Goal: Information Seeking & Learning: Compare options

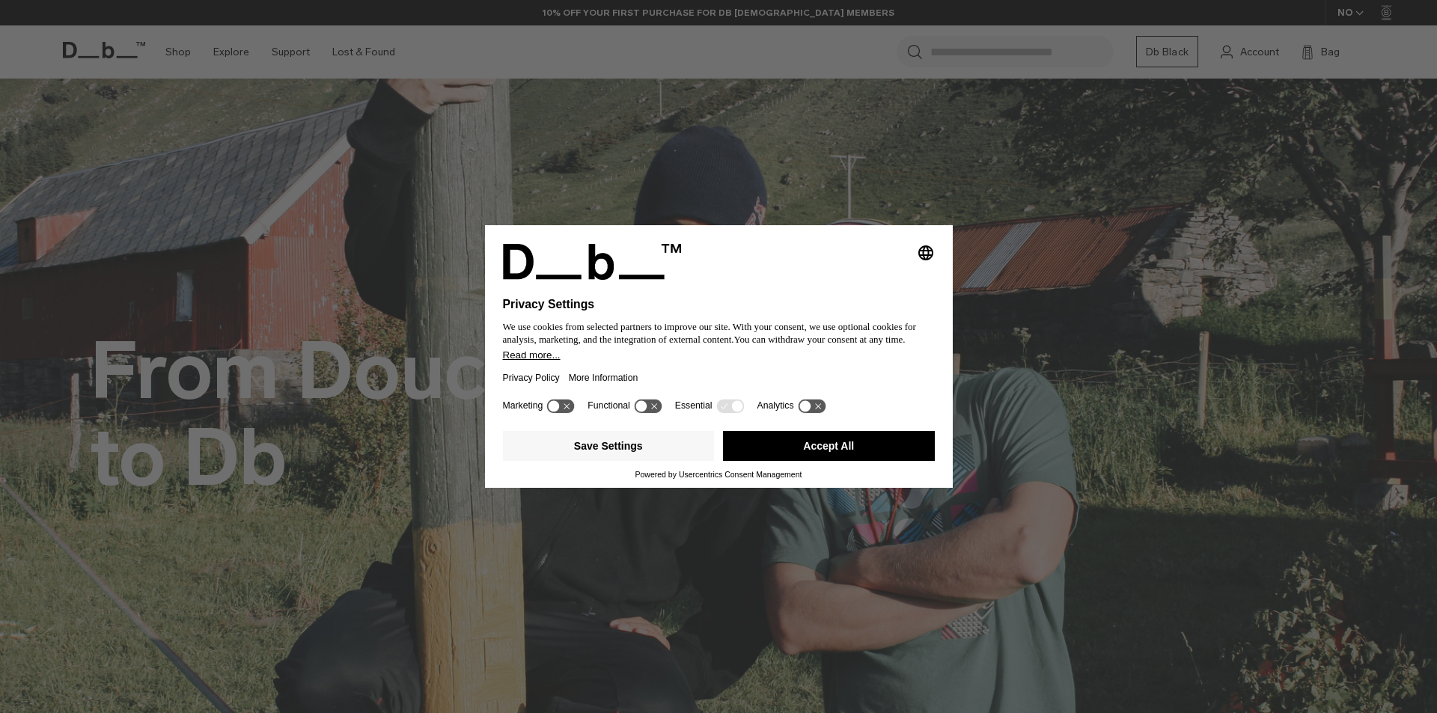
drag, startPoint x: 812, startPoint y: 431, endPoint x: 812, endPoint y: 441, distance: 9.7
click at [812, 438] on button "Accept All" at bounding box center [829, 446] width 212 height 30
click at [812, 442] on div "From Douchebags to Db" at bounding box center [718, 415] width 1257 height 263
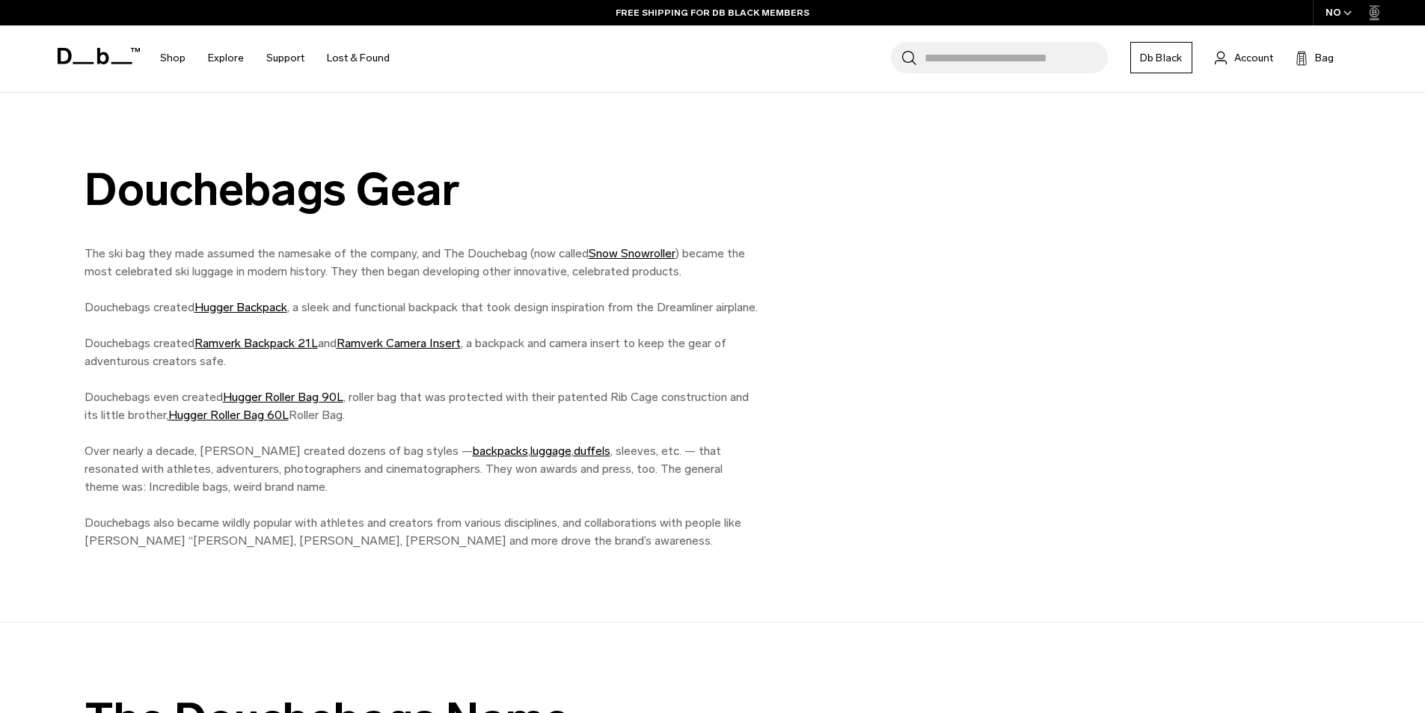
scroll to position [1571, 0]
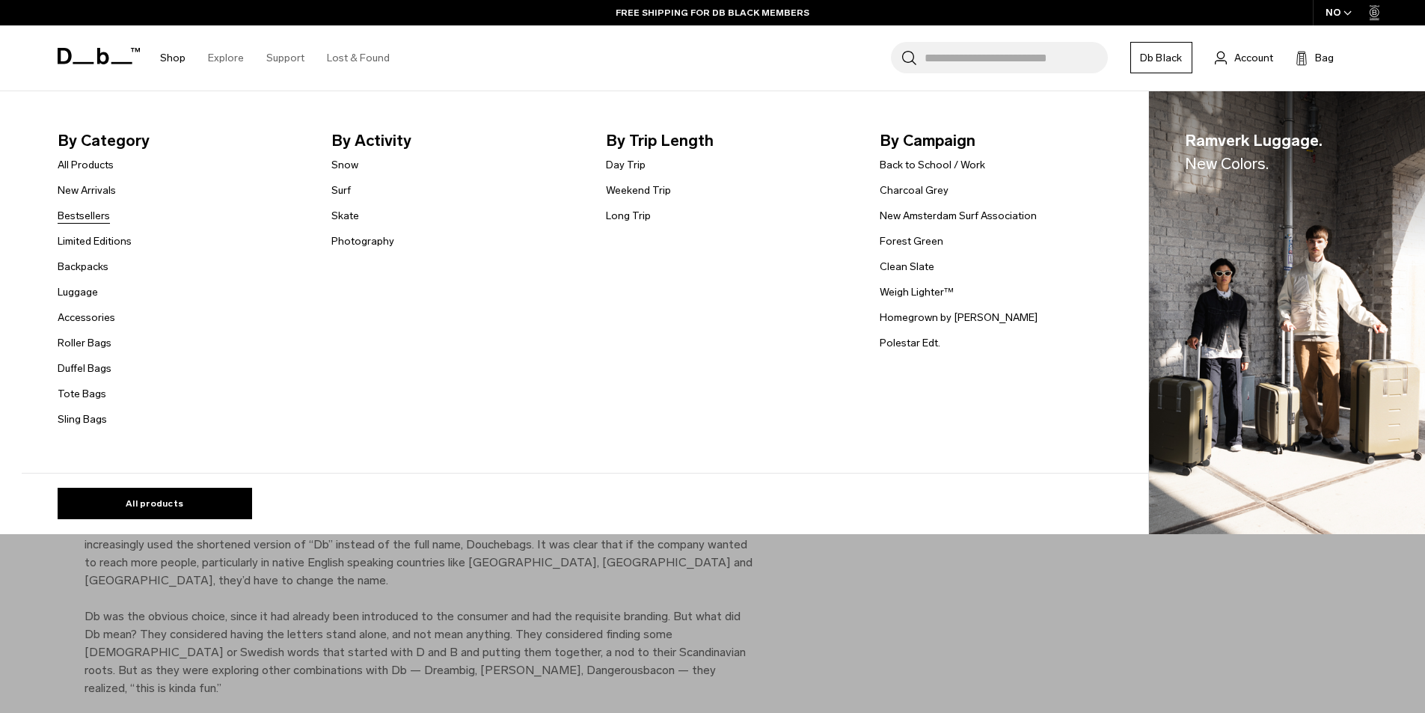
click at [79, 219] on link "Bestsellers" at bounding box center [84, 216] width 52 height 16
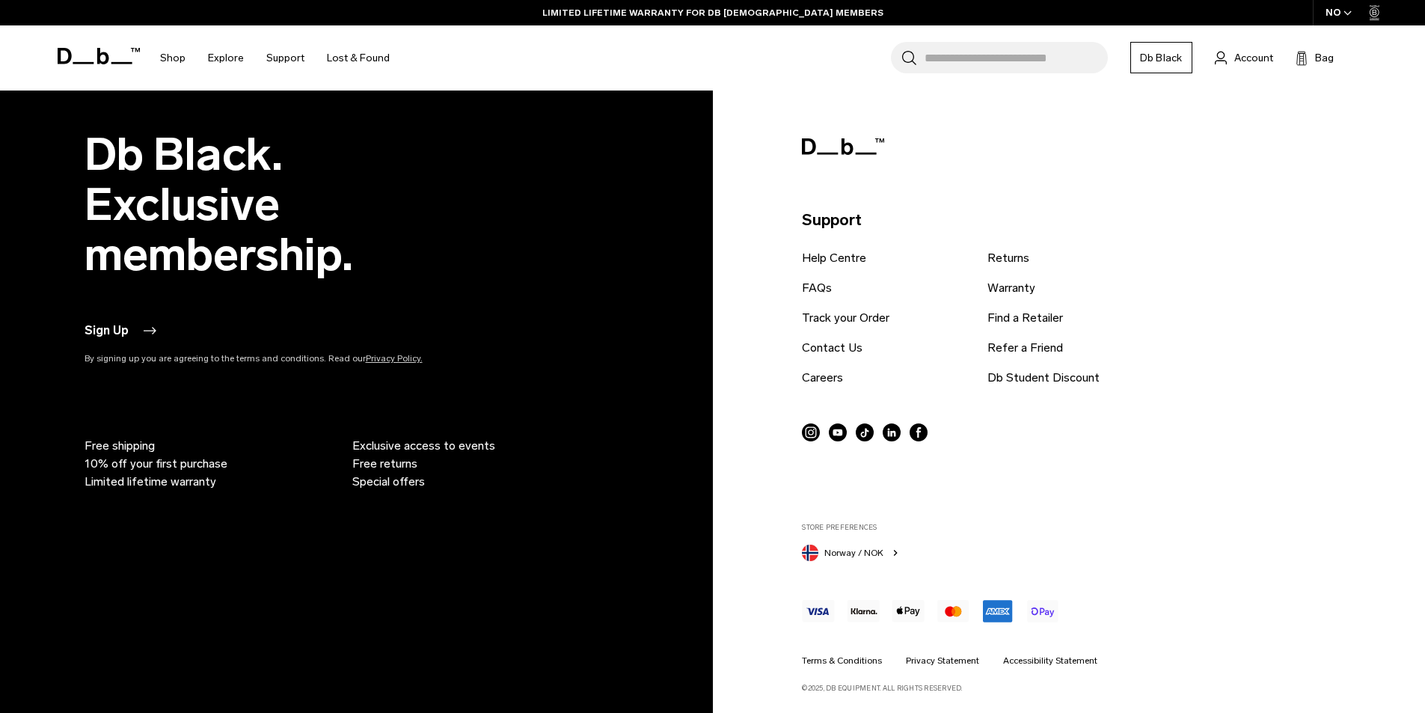
scroll to position [4585, 0]
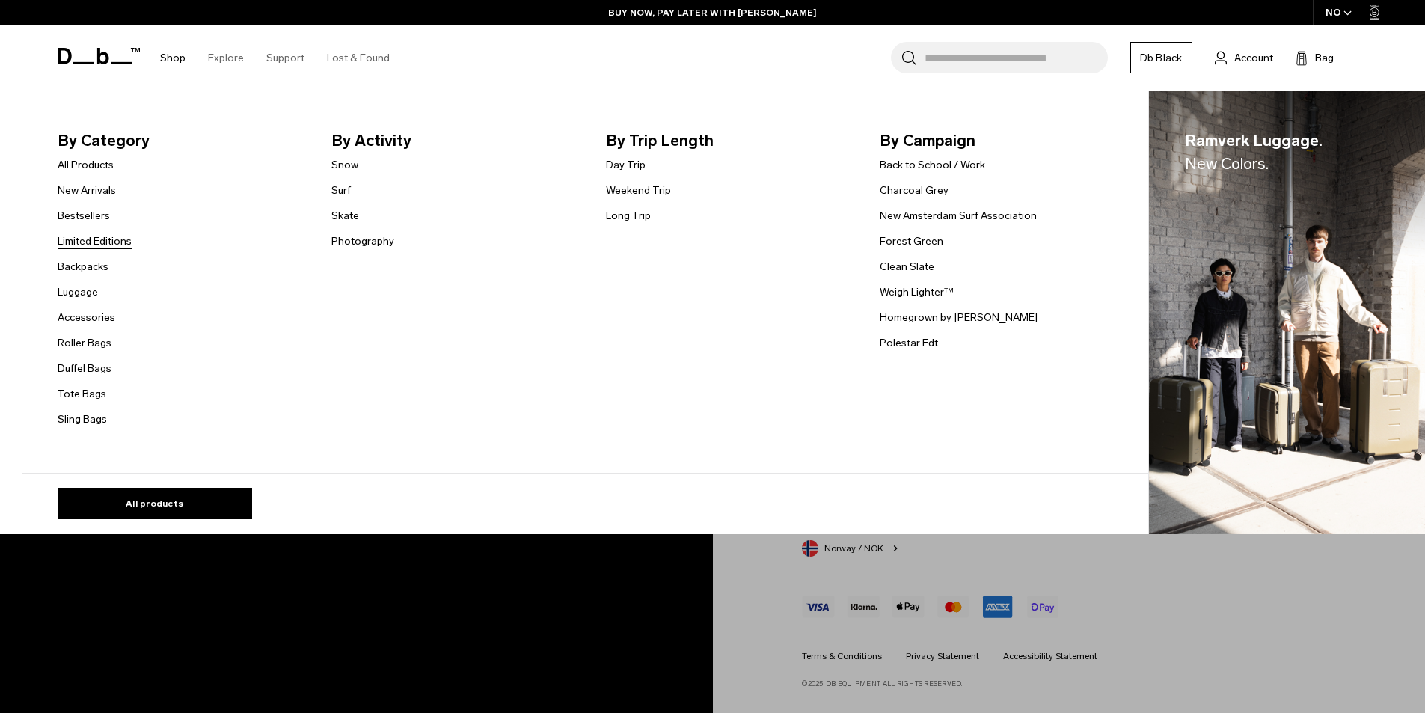
click at [114, 248] on link "Limited Editions" at bounding box center [95, 241] width 74 height 16
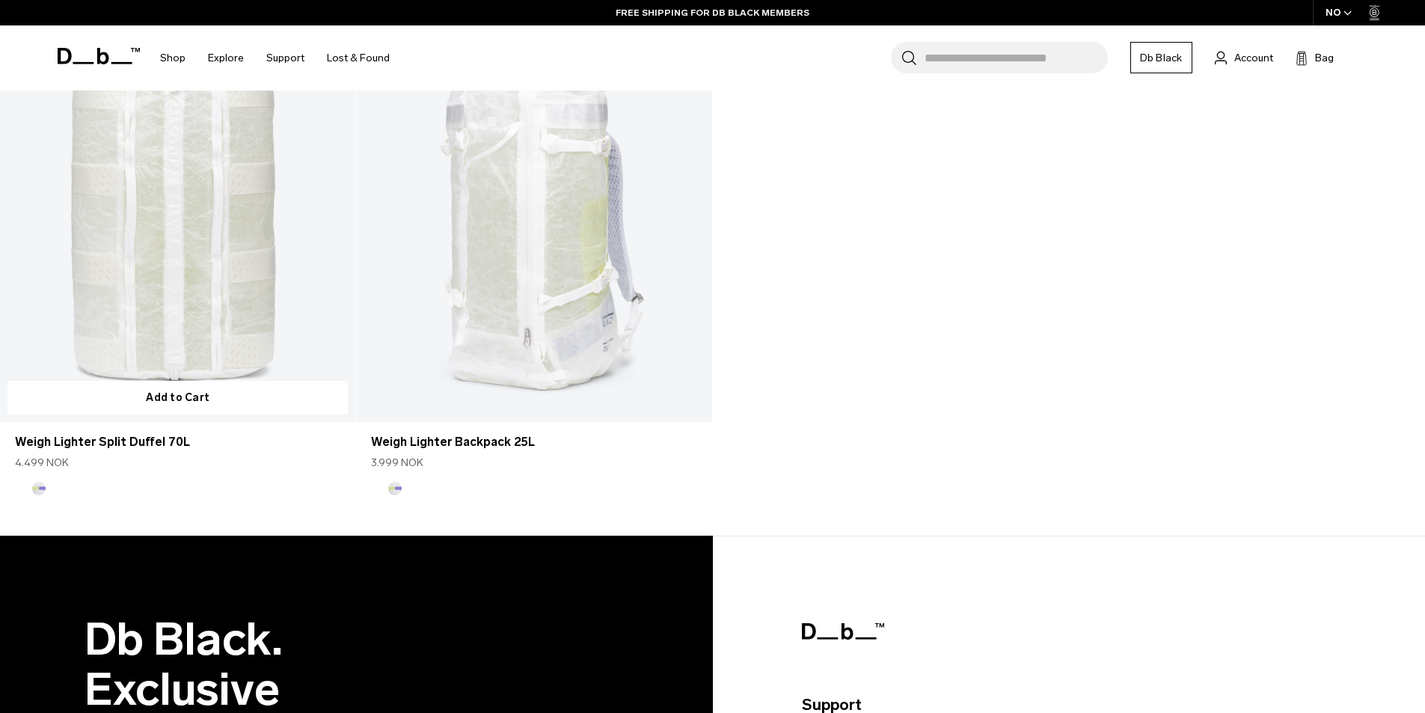
scroll to position [2993, 0]
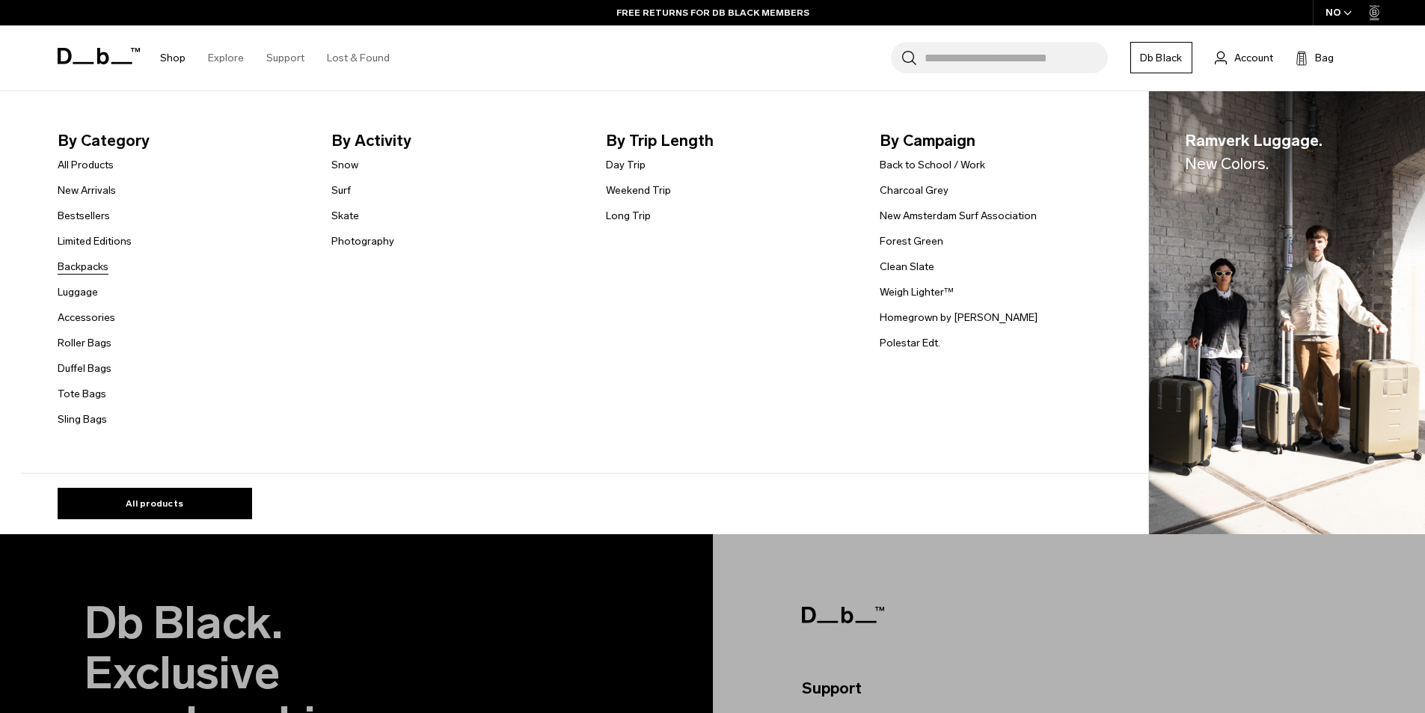
click at [97, 263] on link "Backpacks" at bounding box center [83, 267] width 51 height 16
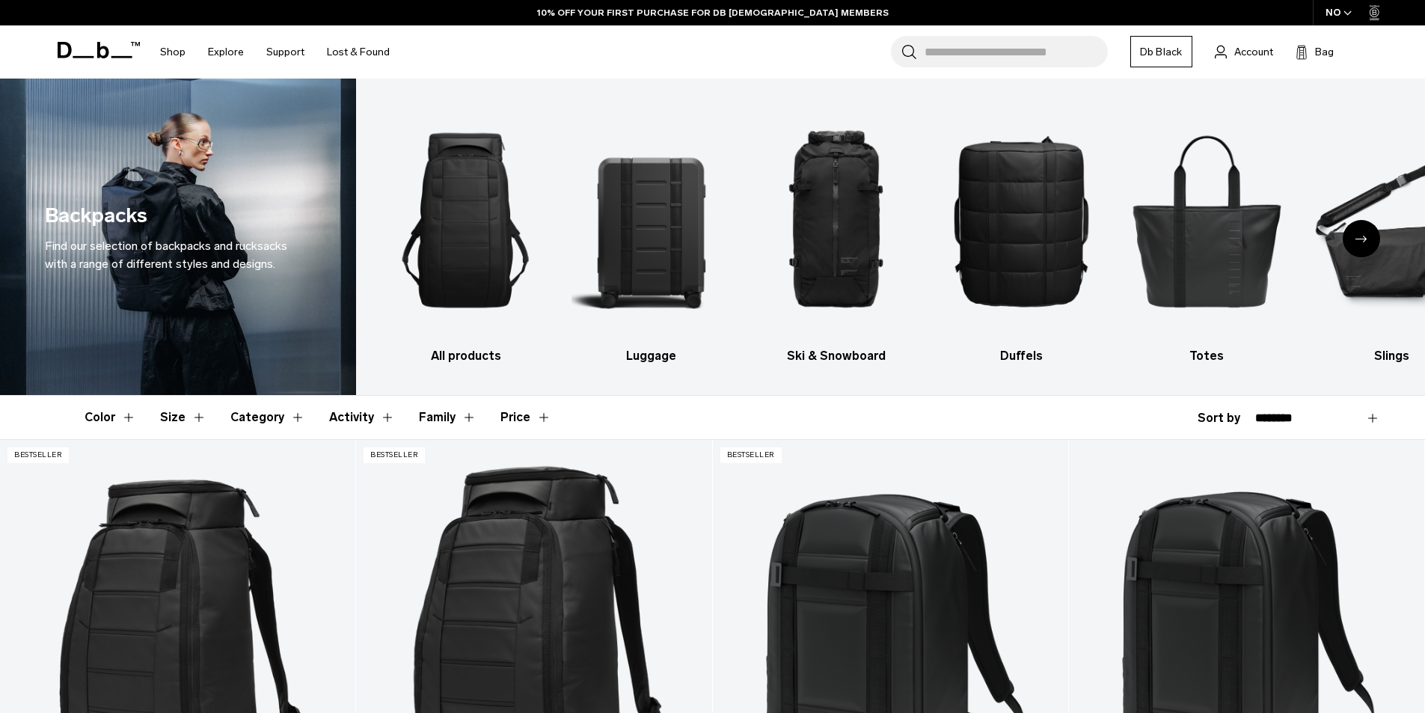
click at [1359, 233] on div "Next slide" at bounding box center [1361, 238] width 37 height 37
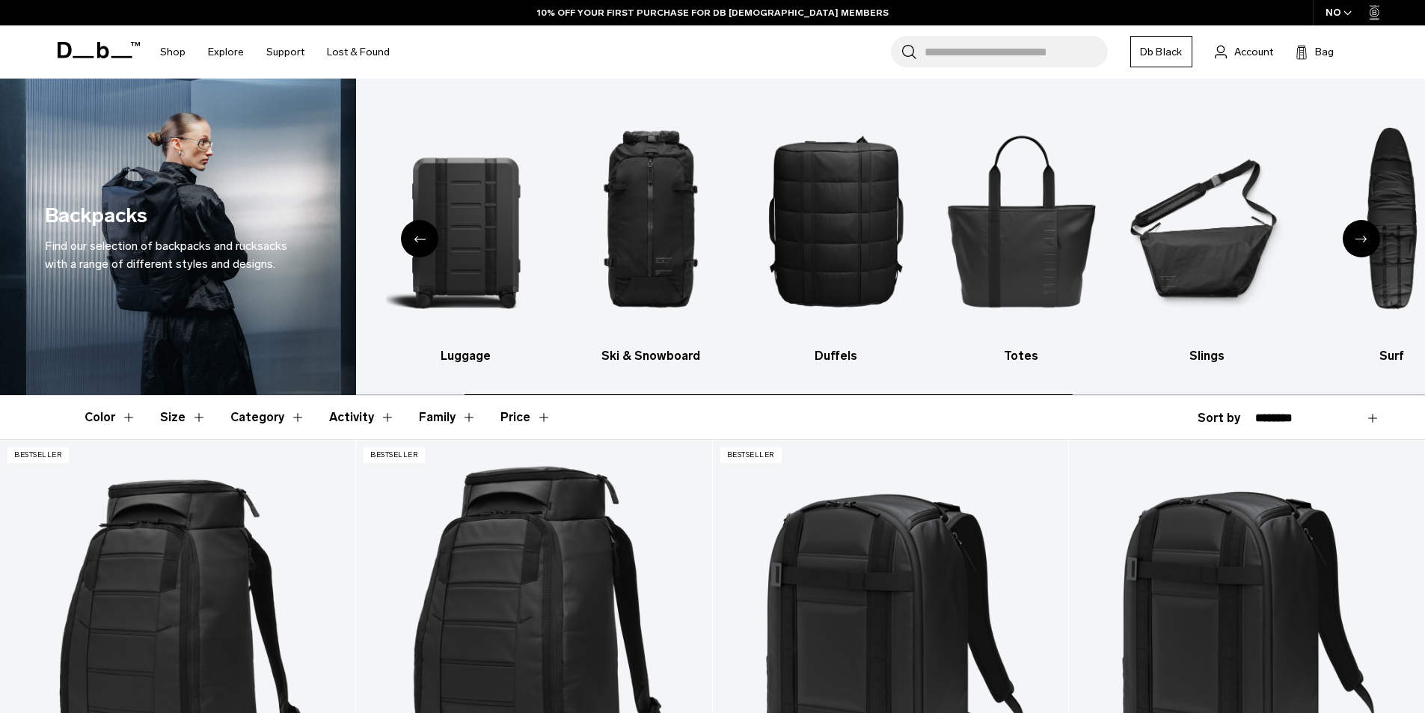
click at [1359, 233] on div "Next slide" at bounding box center [1361, 238] width 37 height 37
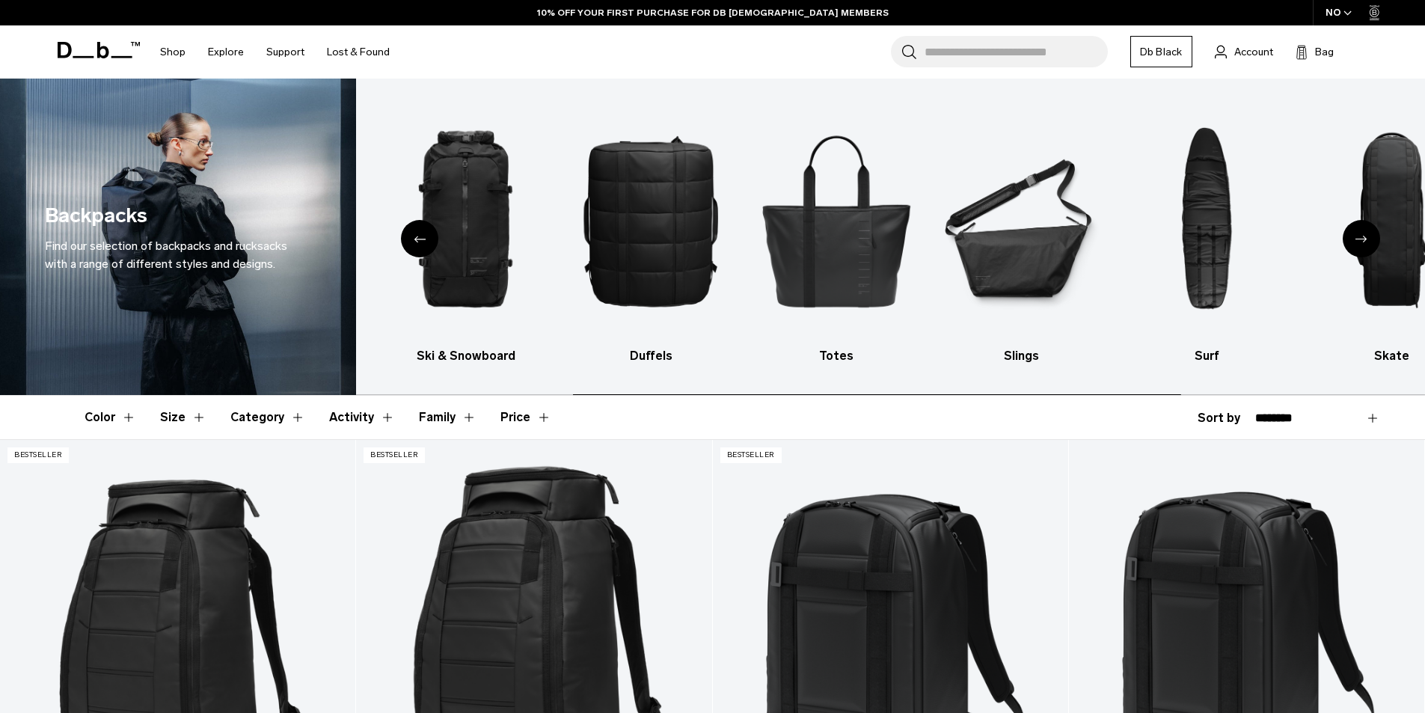
click at [1359, 233] on div "Next slide" at bounding box center [1361, 238] width 37 height 37
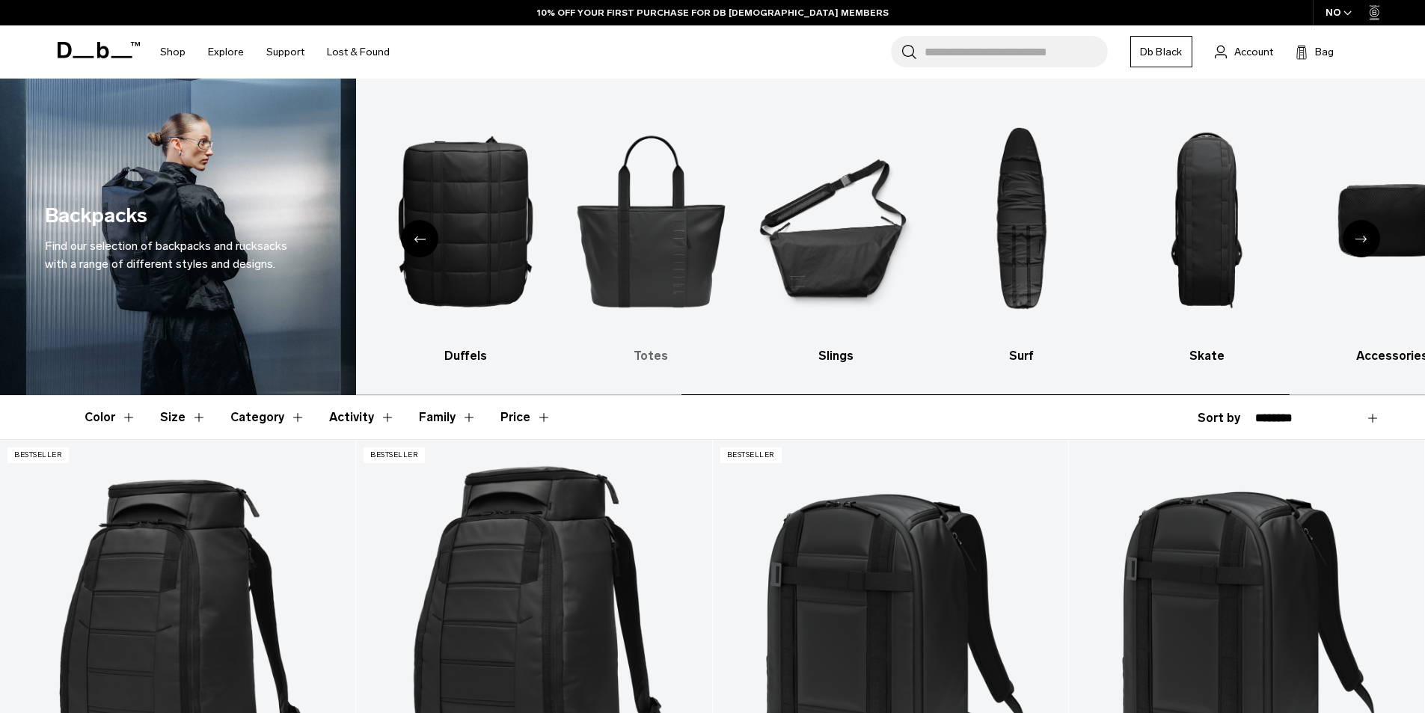
click at [678, 236] on img "5 / 10" at bounding box center [651, 220] width 159 height 239
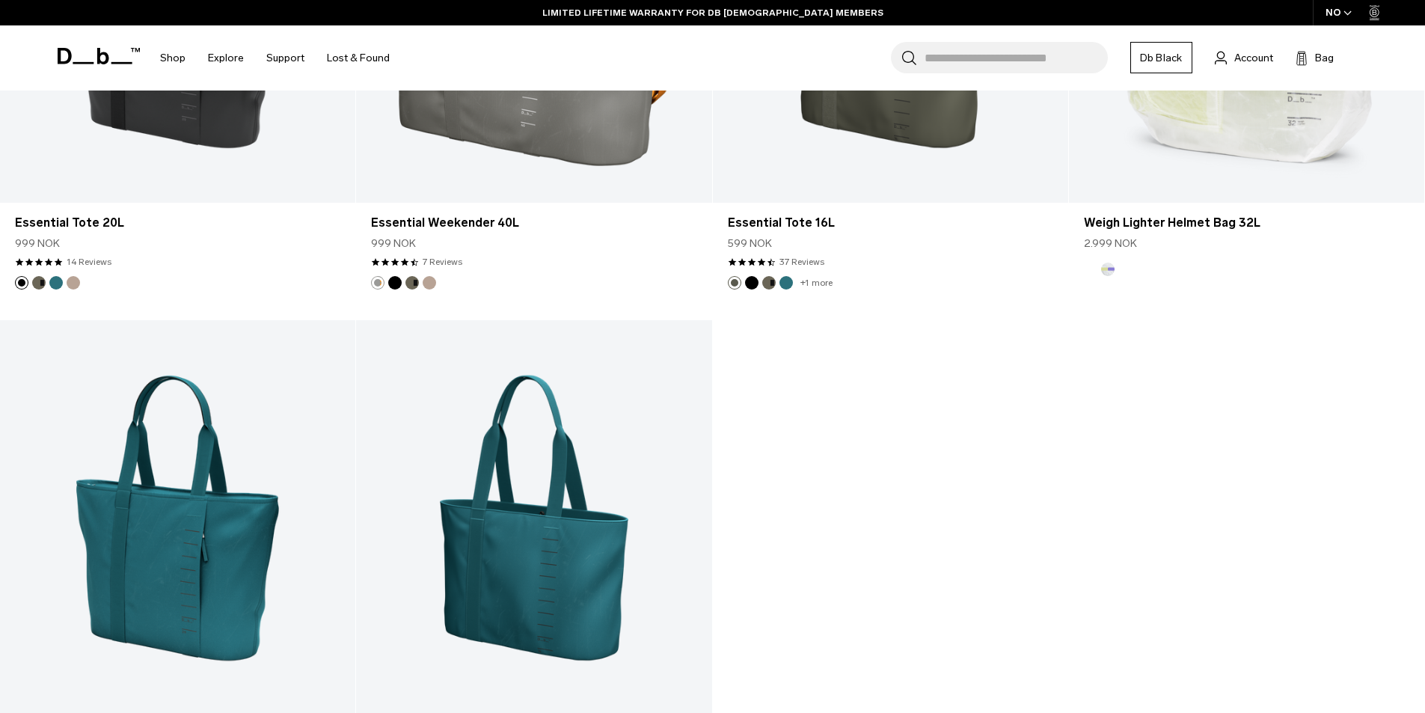
scroll to position [1871, 0]
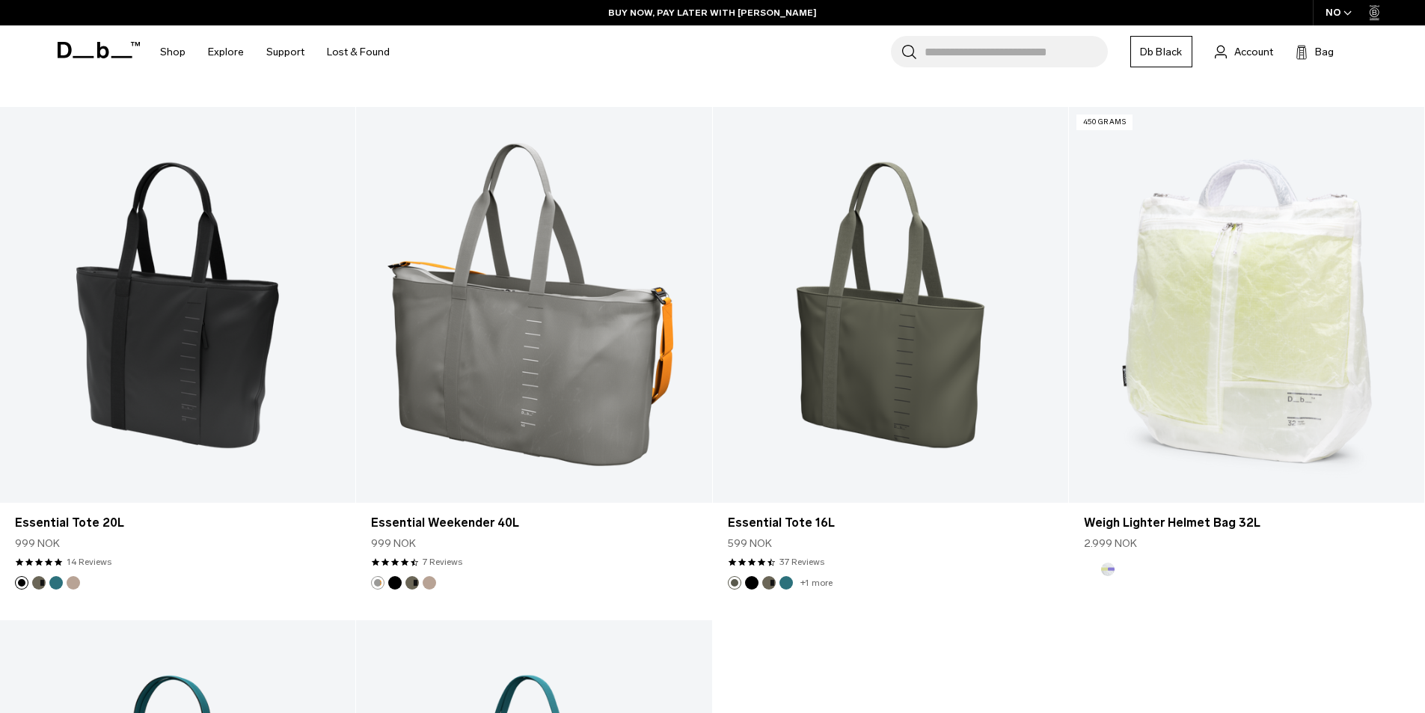
click at [1343, 13] on div "NO" at bounding box center [1339, 12] width 52 height 25
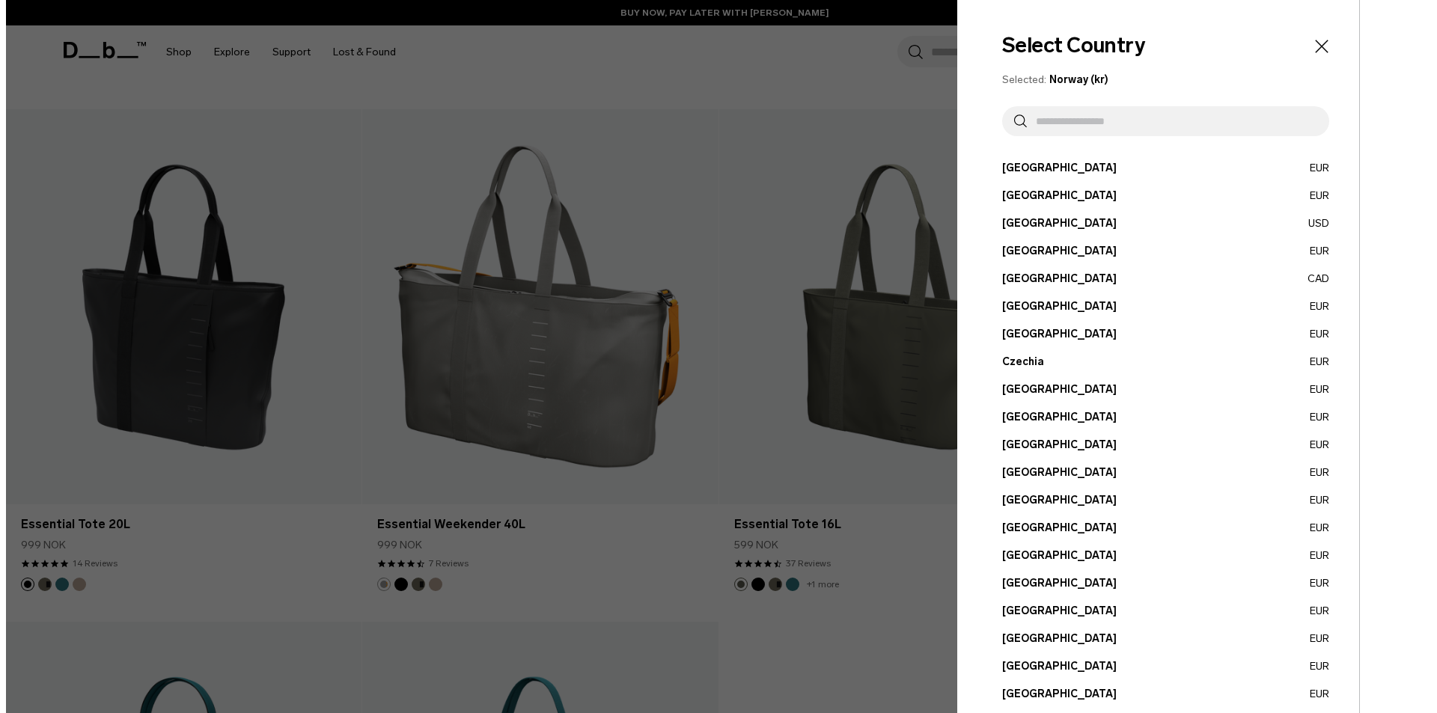
scroll to position [1883, 0]
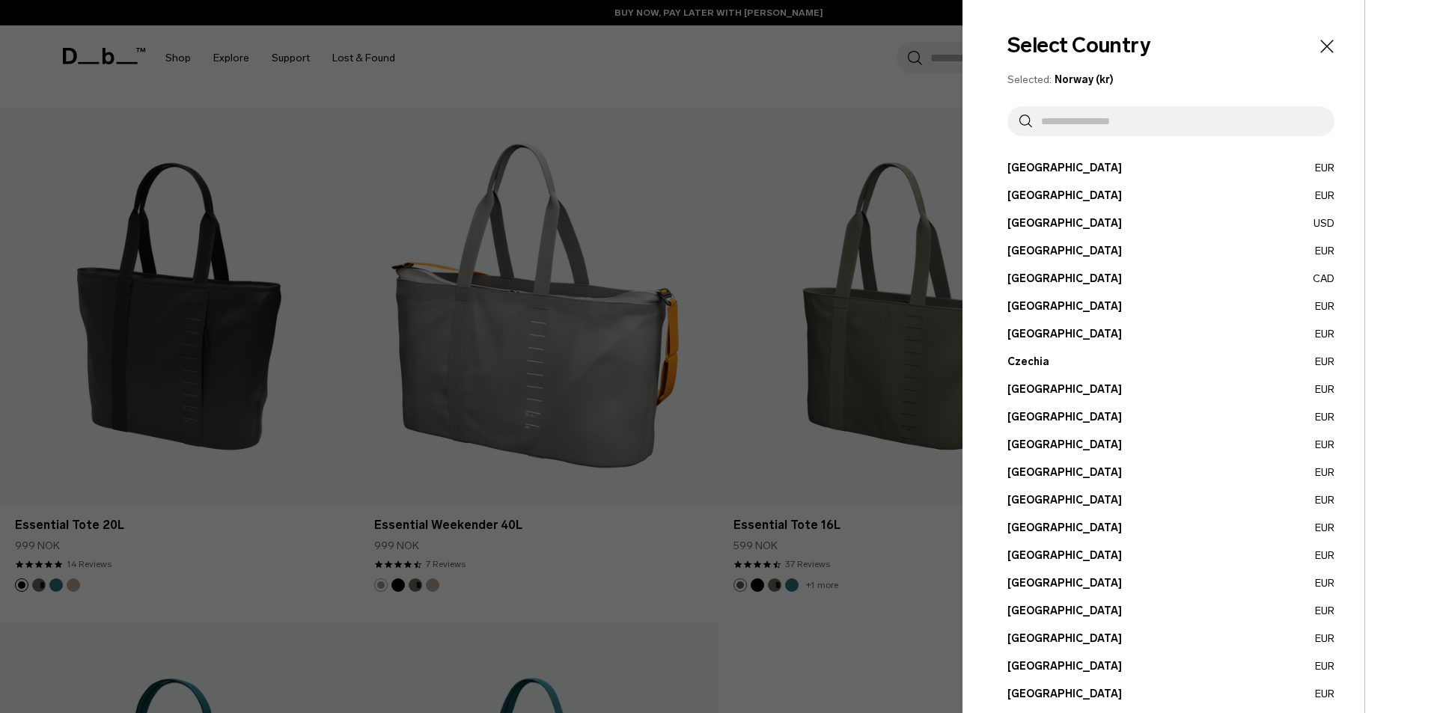
click at [1167, 121] on input "text" at bounding box center [1177, 121] width 290 height 30
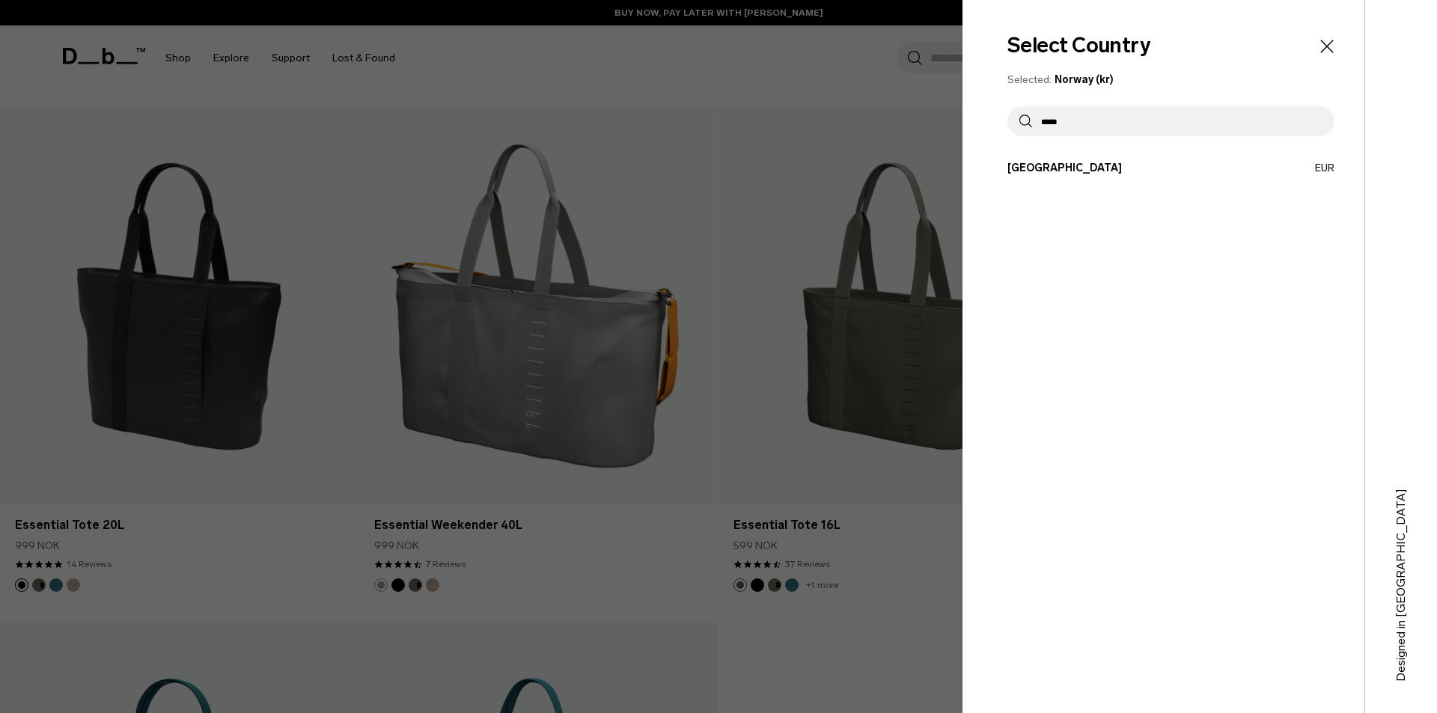
type input "*****"
click at [1101, 174] on button "Slovenia EUR" at bounding box center [1170, 168] width 327 height 16
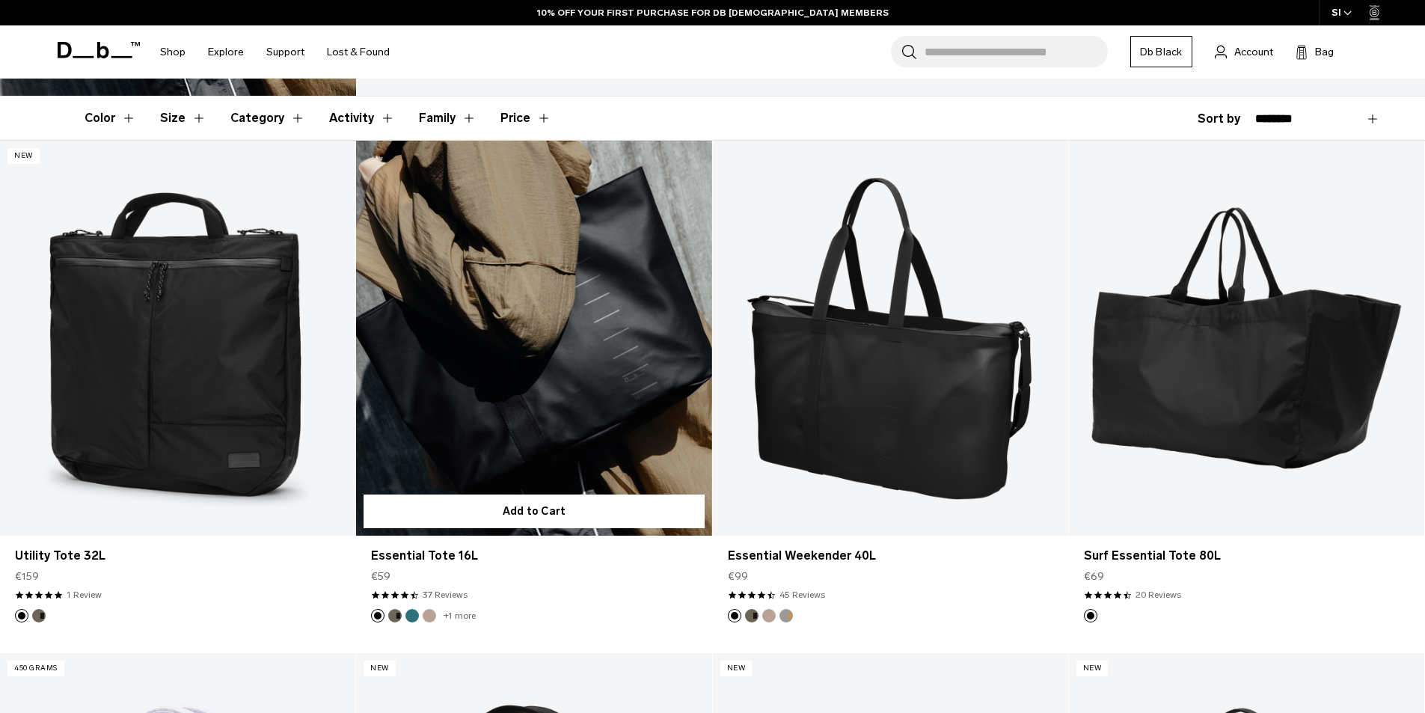
click at [520, 294] on link "Essential Tote 16L" at bounding box center [533, 338] width 355 height 395
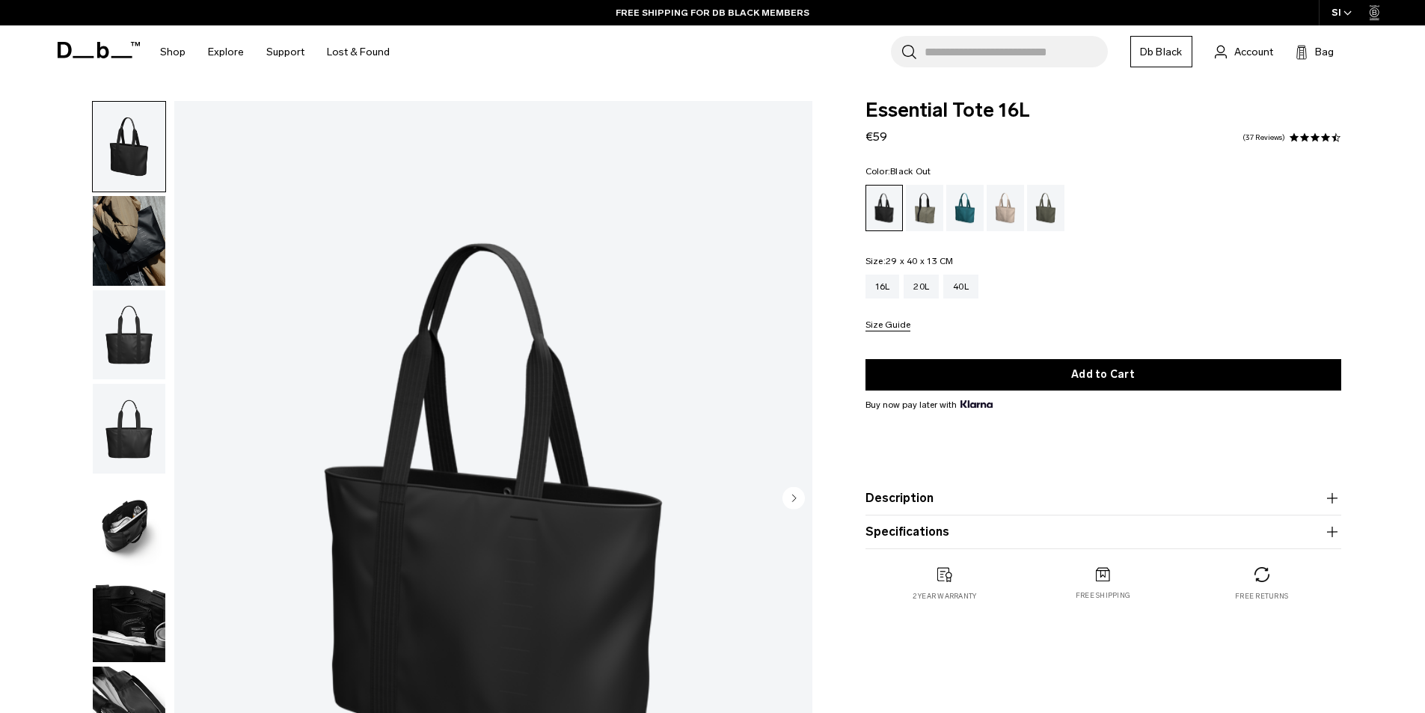
click at [129, 224] on img "button" at bounding box center [129, 241] width 73 height 90
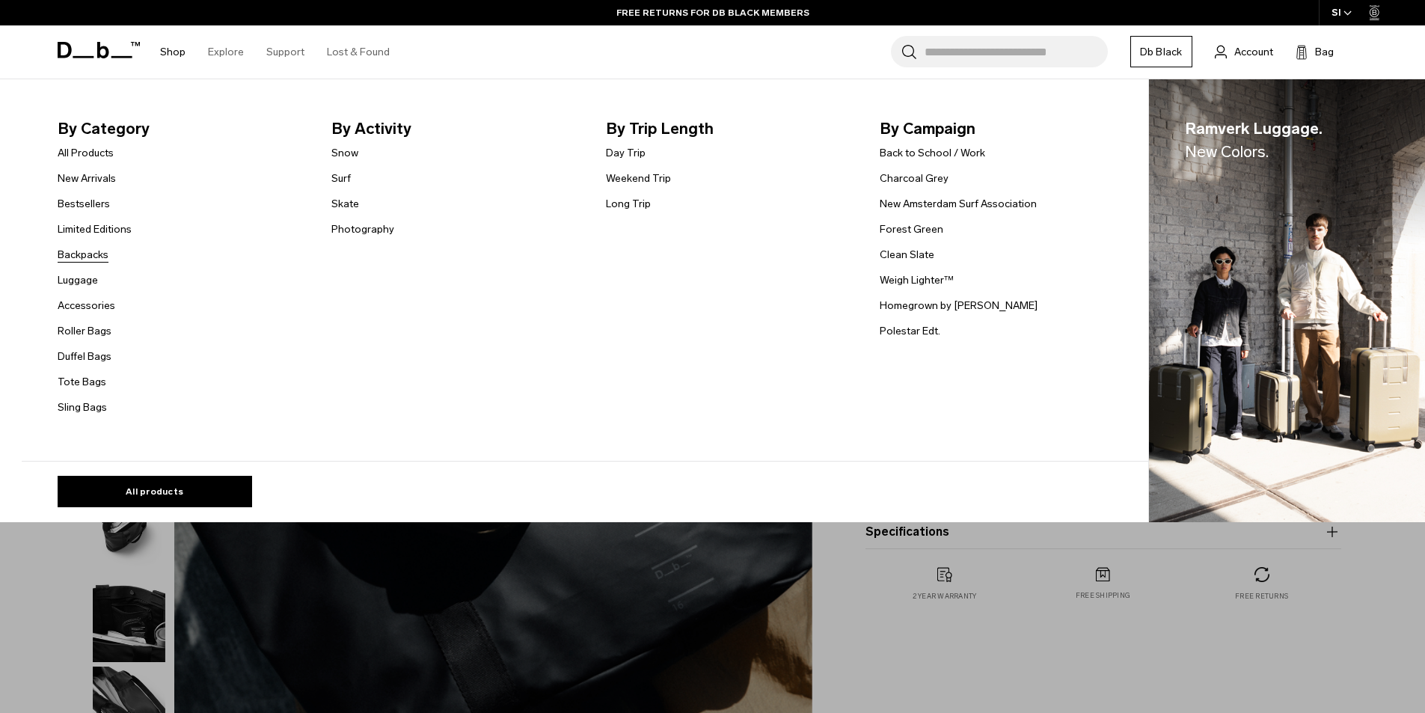
click at [95, 254] on link "Backpacks" at bounding box center [83, 255] width 51 height 16
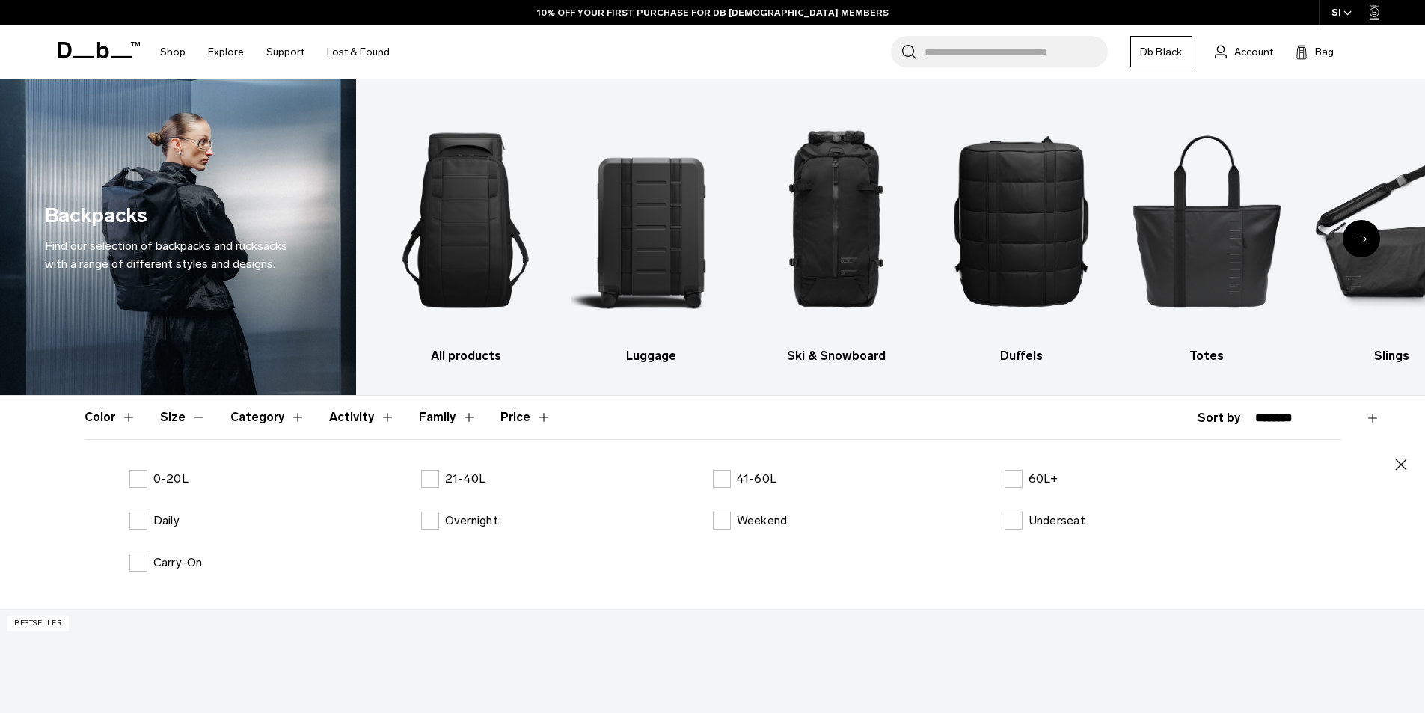
click at [171, 481] on p "0-20L" at bounding box center [170, 479] width 35 height 18
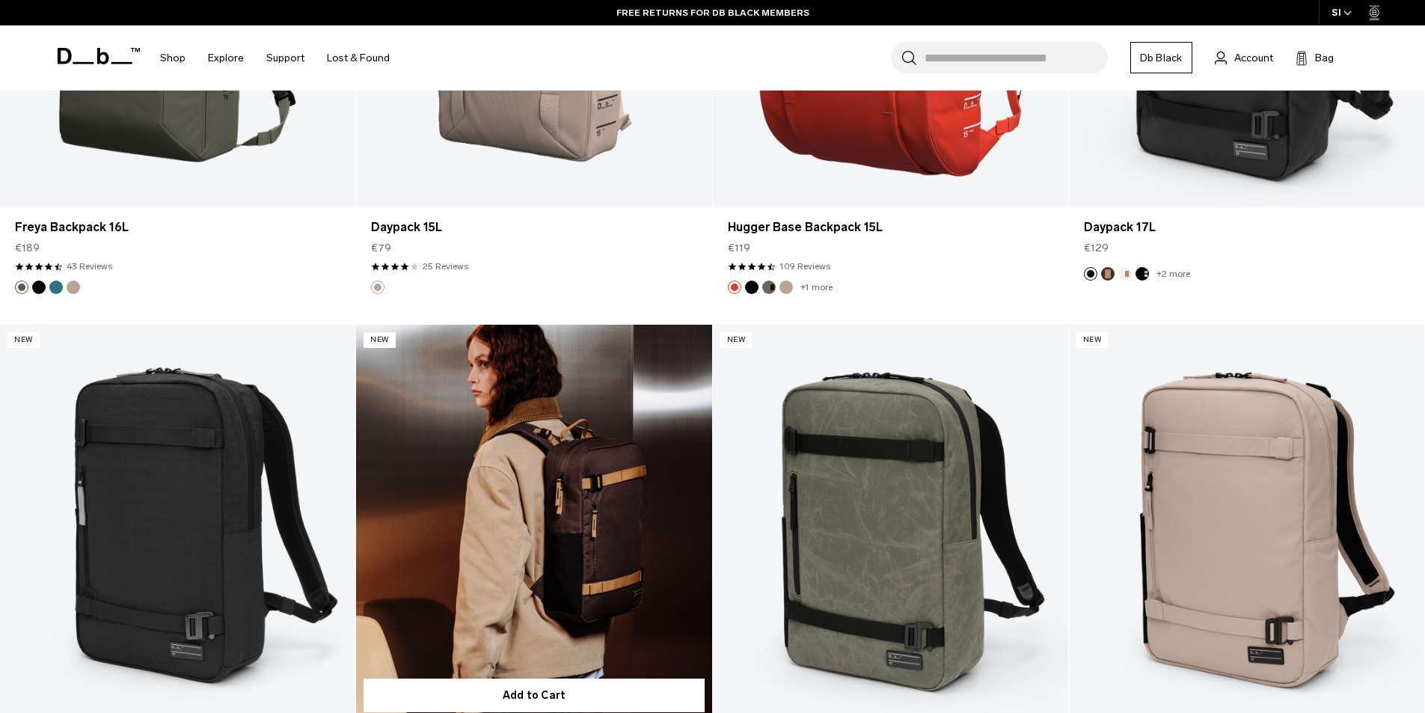
scroll to position [5088, 0]
